Goal: Task Accomplishment & Management: Manage account settings

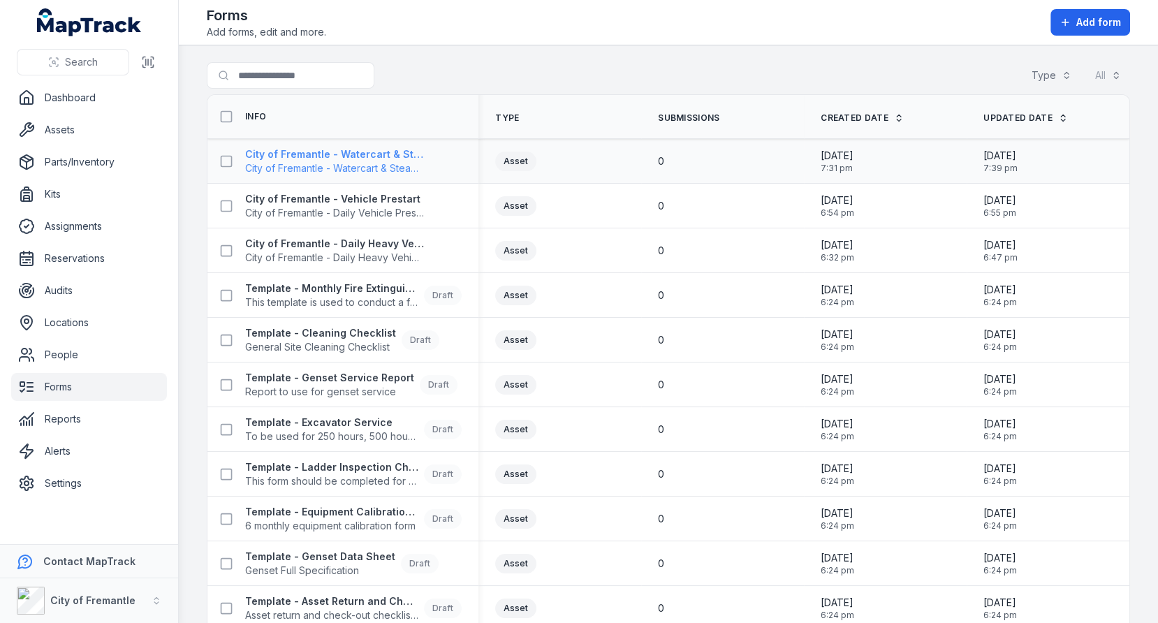
click at [383, 163] on span "City of Fremantle - Watercart & Steamer Prestart" at bounding box center [334, 168] width 179 height 14
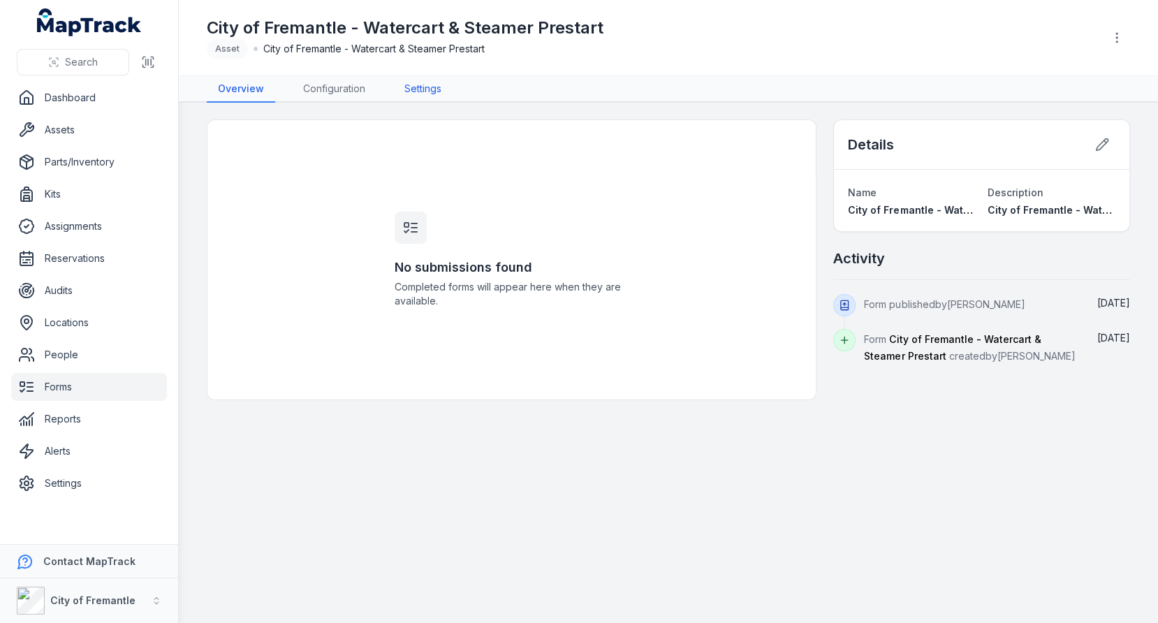
click at [426, 87] on link "Settings" at bounding box center [422, 89] width 59 height 27
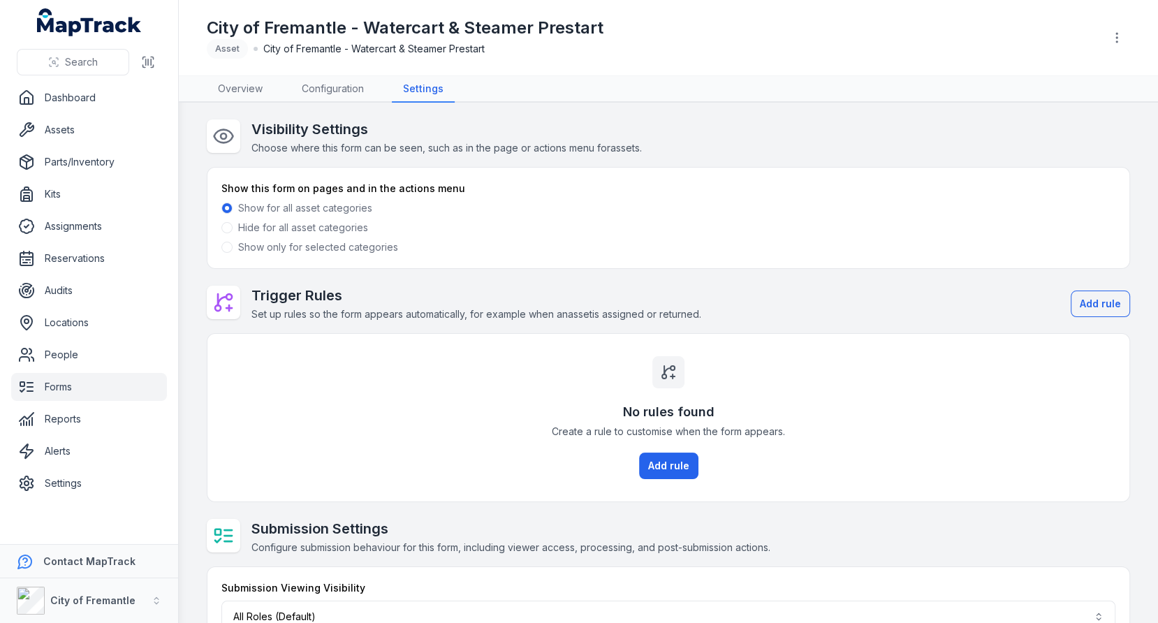
click at [353, 246] on label "Show only for selected categories" at bounding box center [318, 247] width 160 height 14
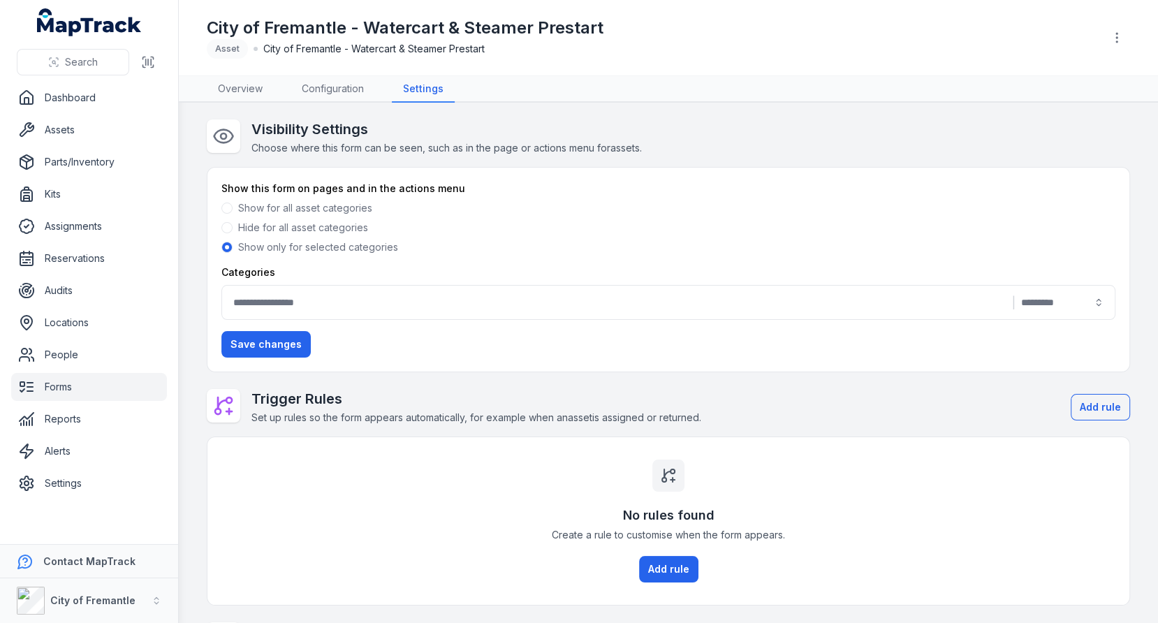
click at [396, 302] on button "|" at bounding box center [668, 302] width 894 height 35
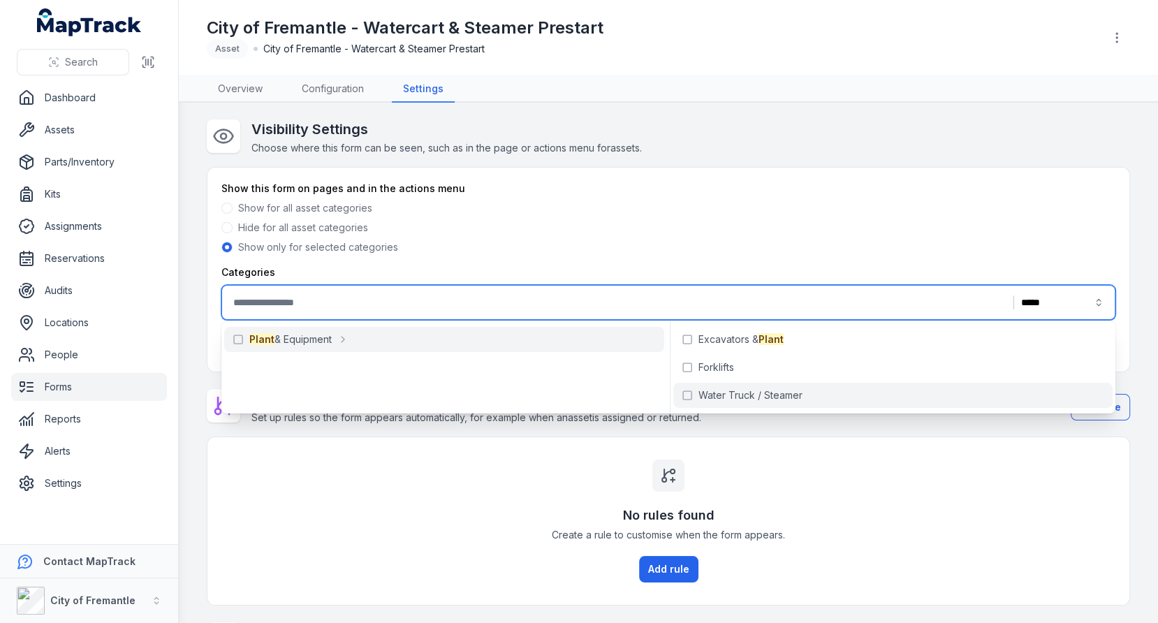
type input "*****"
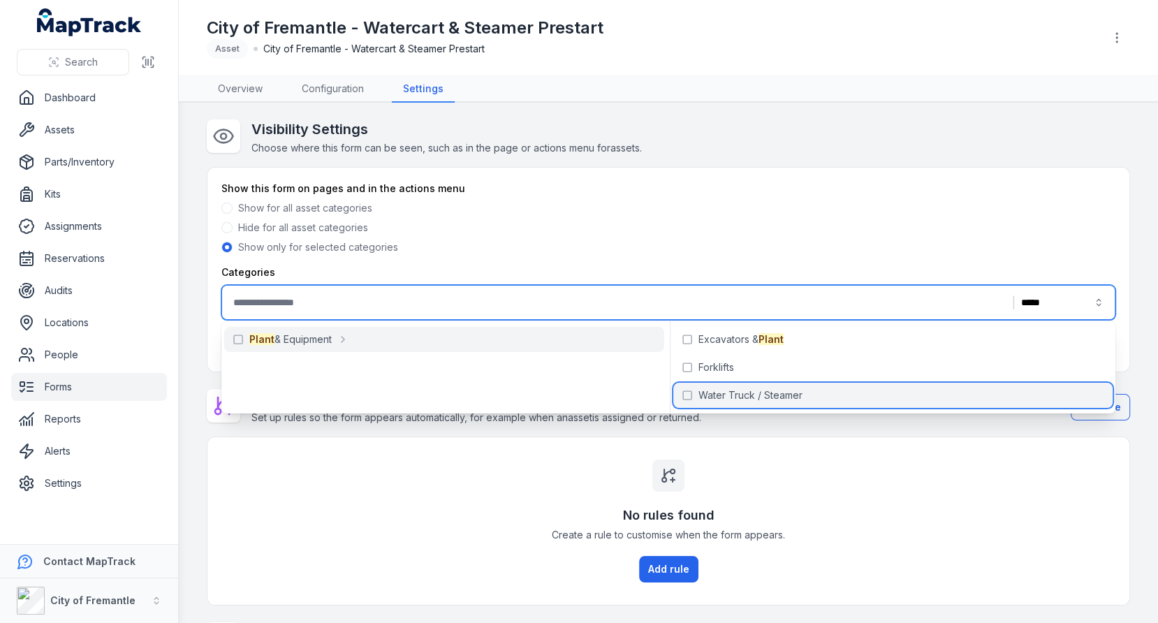
click at [708, 397] on span "Water Truck / Steamer" at bounding box center [750, 395] width 104 height 14
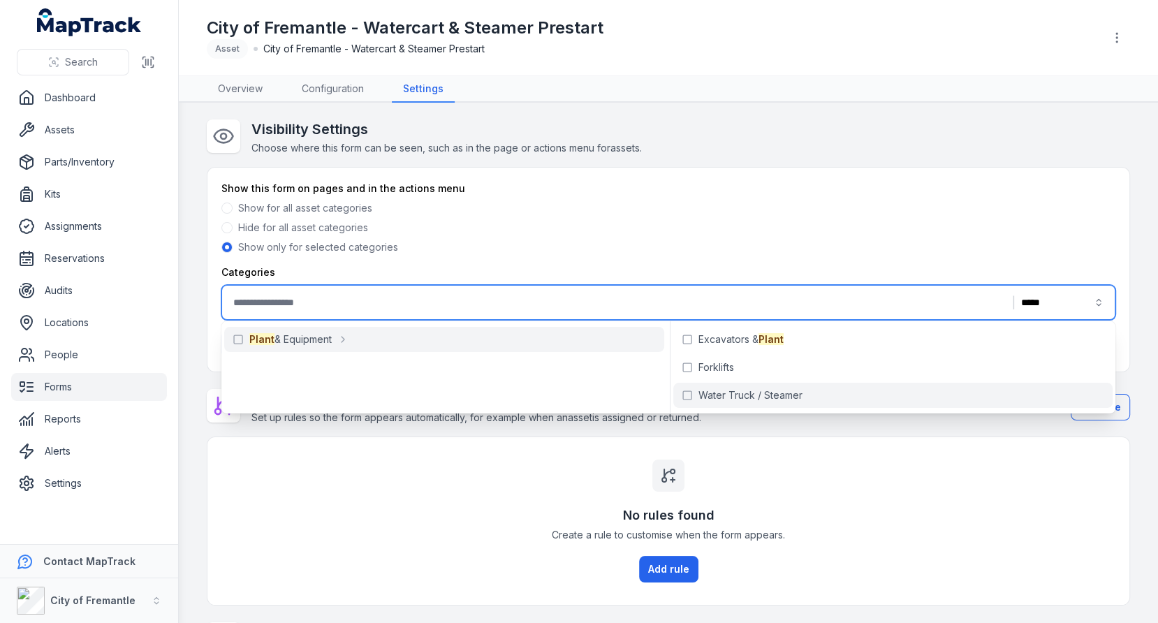
type input "**********"
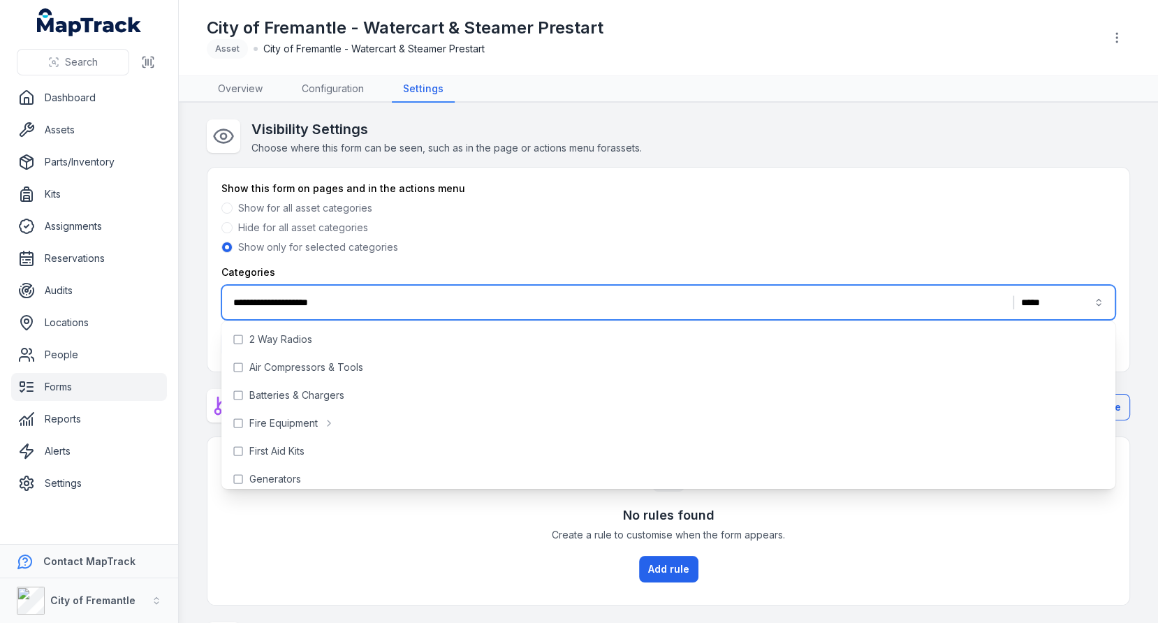
click at [800, 229] on div "Hide for all asset categories" at bounding box center [668, 228] width 894 height 14
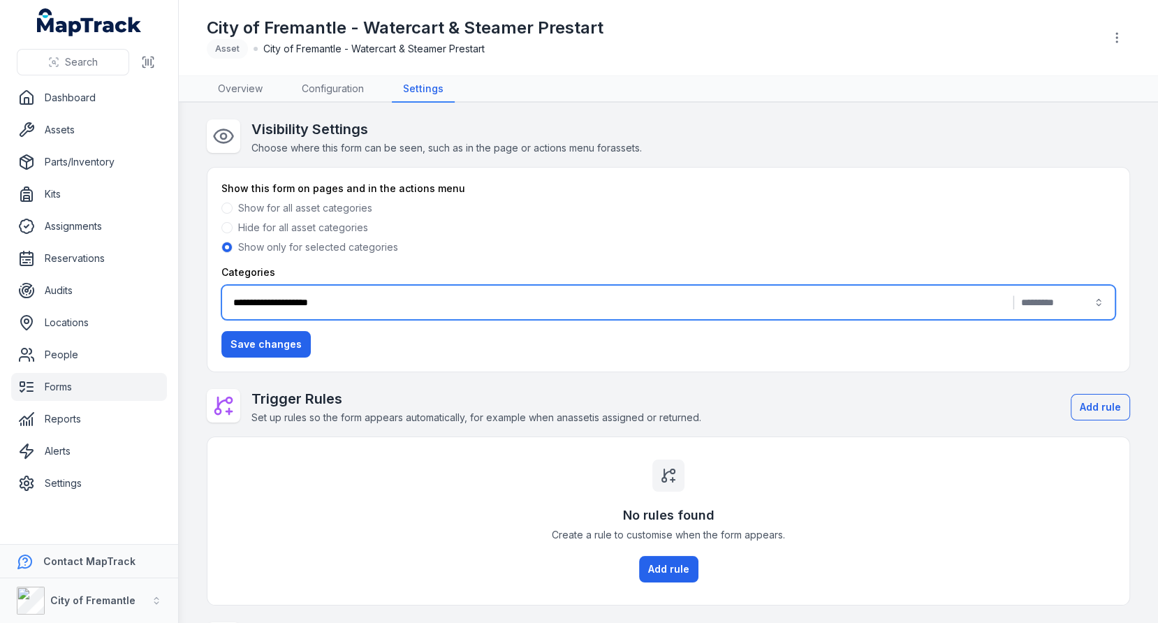
scroll to position [159, 0]
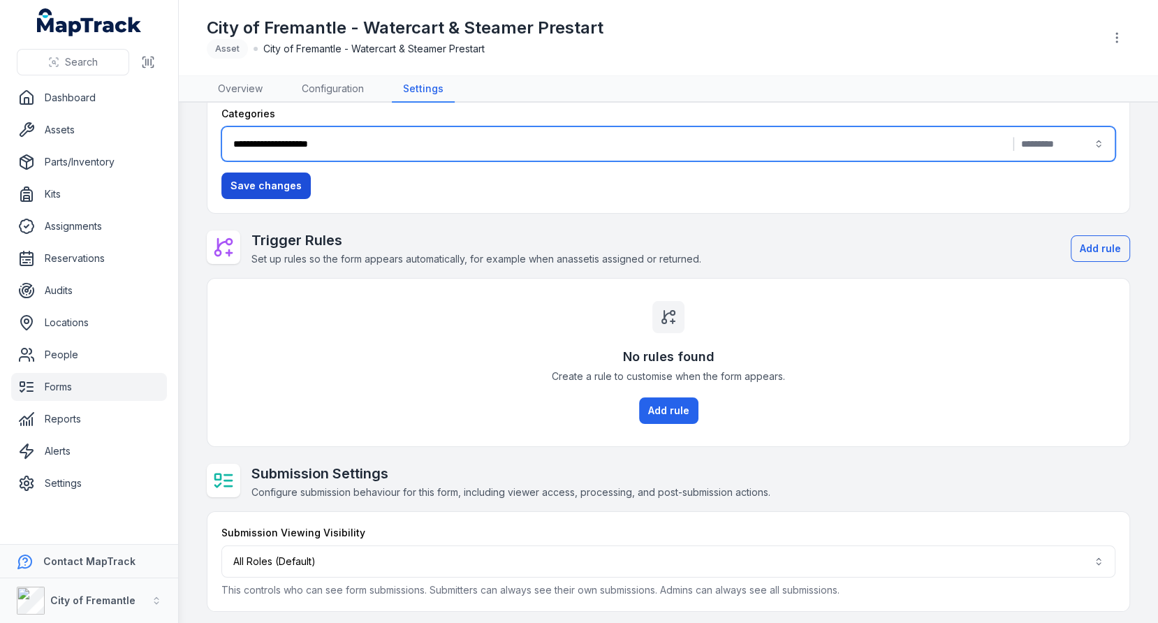
click at [237, 176] on button "Save changes" at bounding box center [265, 185] width 89 height 27
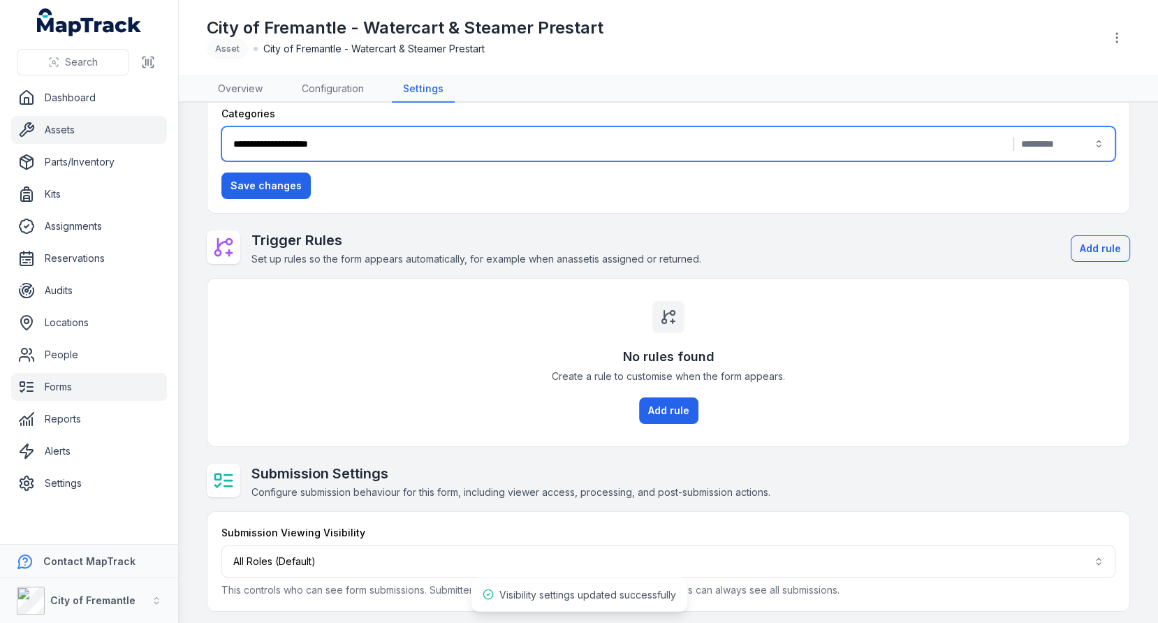
click at [83, 136] on link "Assets" at bounding box center [89, 130] width 156 height 28
